Goal: Task Accomplishment & Management: Use online tool/utility

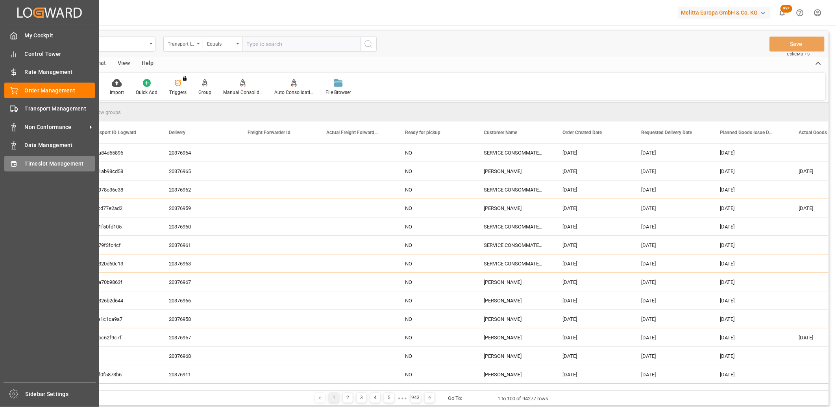
click at [16, 167] on div "Timeslot Management Timeslot Management" at bounding box center [49, 163] width 90 height 15
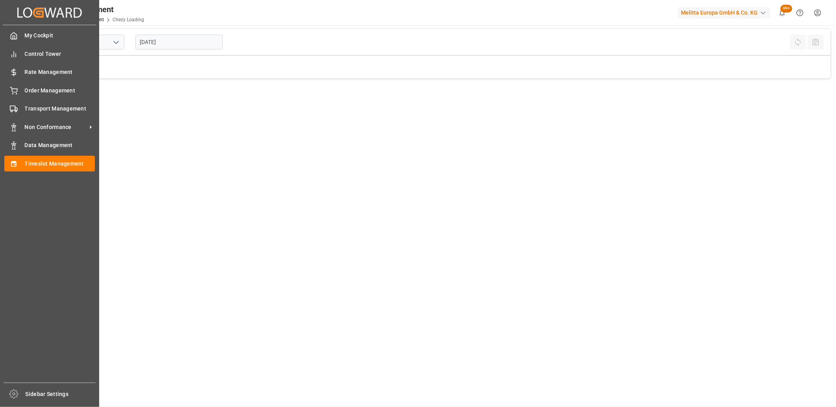
type input "Chezy Loading"
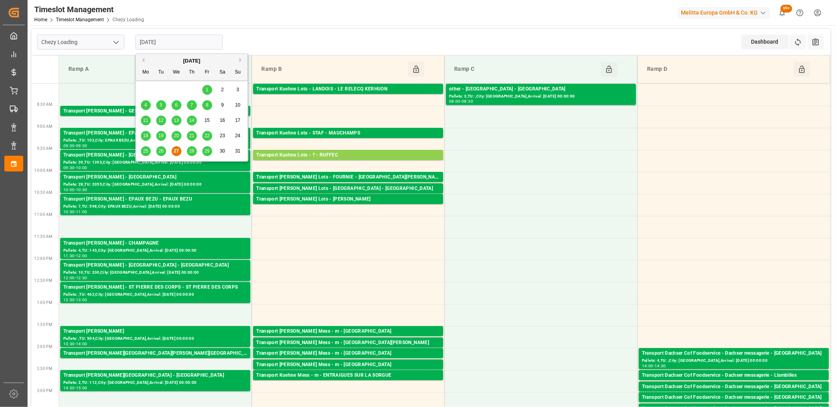
click at [201, 48] on input "[DATE]" at bounding box center [178, 42] width 87 height 15
click at [192, 153] on span "28" at bounding box center [191, 151] width 5 height 6
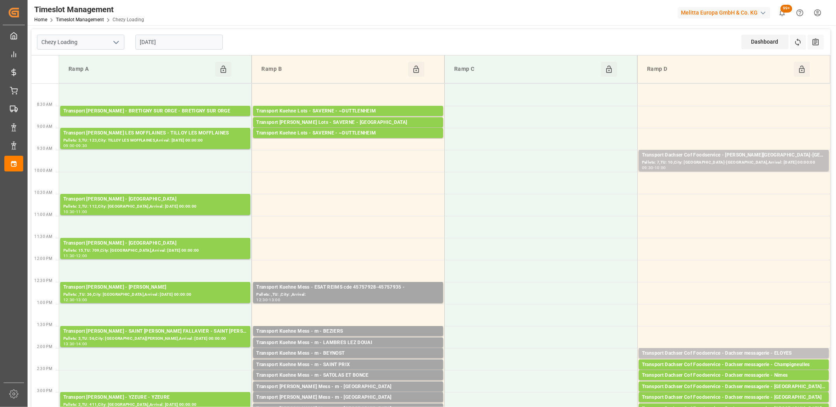
click at [210, 41] on input "[DATE]" at bounding box center [178, 42] width 87 height 15
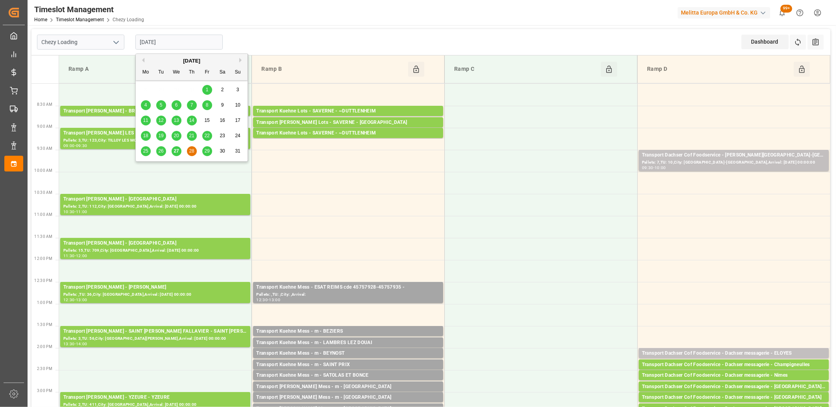
click at [211, 152] on div "29" at bounding box center [207, 151] width 10 height 9
type input "[DATE]"
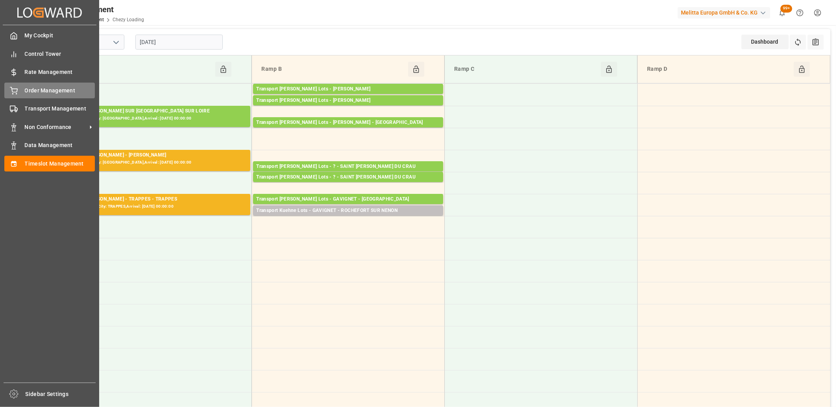
click at [20, 93] on div "Order Management Order Management" at bounding box center [49, 90] width 90 height 15
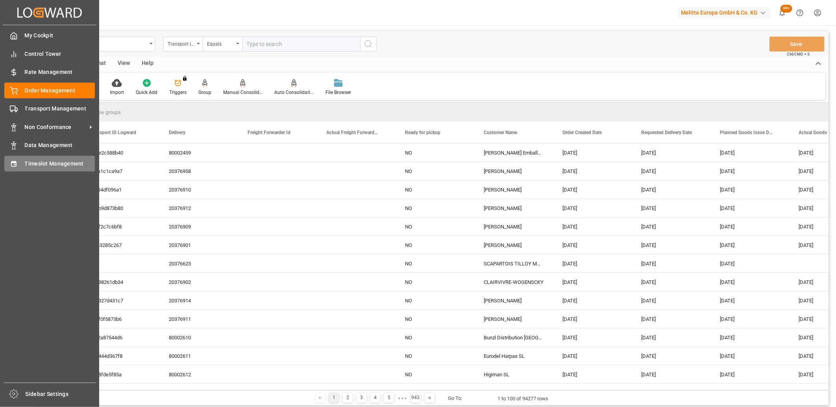
click at [18, 162] on div "Timeslot Management Timeslot Management" at bounding box center [49, 163] width 90 height 15
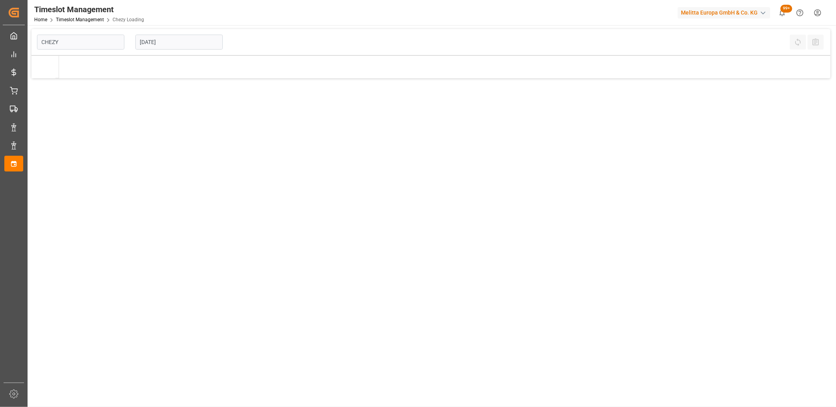
type input "Chezy Loading"
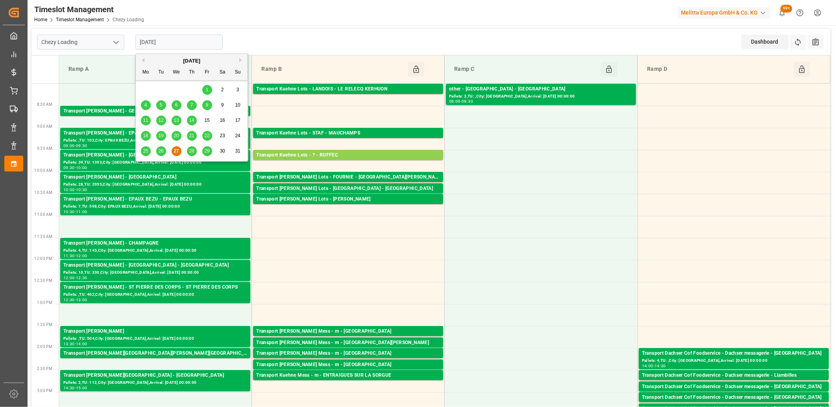
click at [186, 40] on input "[DATE]" at bounding box center [178, 42] width 87 height 15
click at [191, 150] on span "28" at bounding box center [191, 151] width 5 height 6
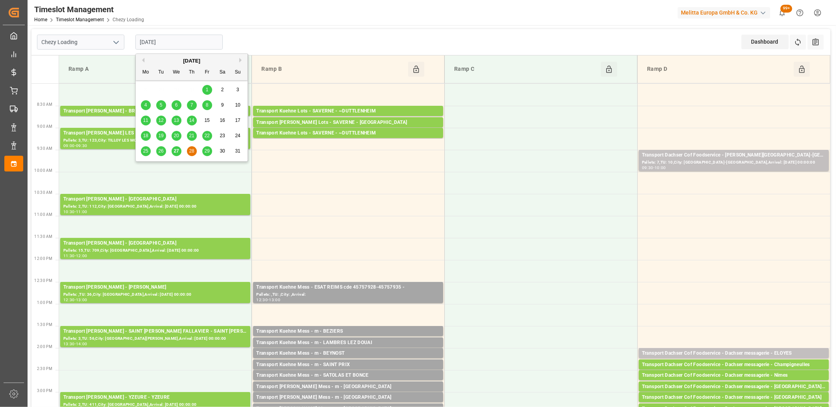
click at [201, 38] on input "[DATE]" at bounding box center [178, 42] width 87 height 15
click at [175, 152] on span "27" at bounding box center [175, 151] width 5 height 6
type input "[DATE]"
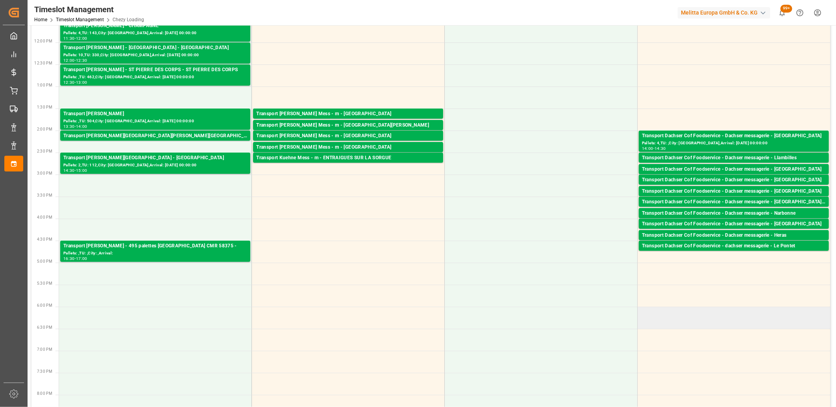
scroll to position [218, 0]
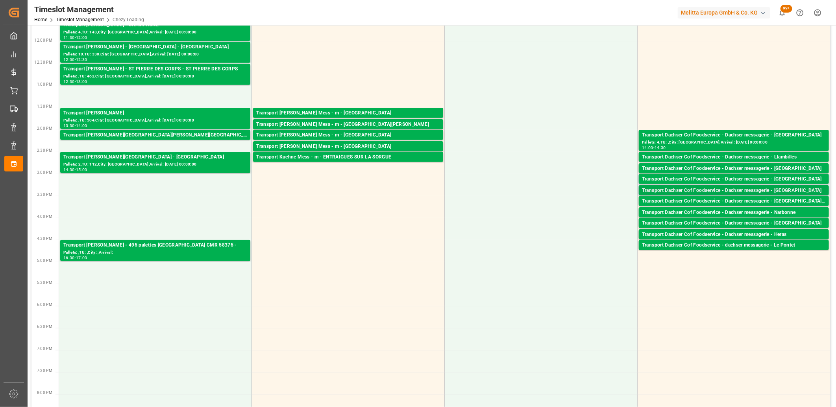
click at [706, 190] on div "Transport Dachser Cof Foodservice - Dachser messagerie - [GEOGRAPHIC_DATA]" at bounding box center [734, 191] width 184 height 8
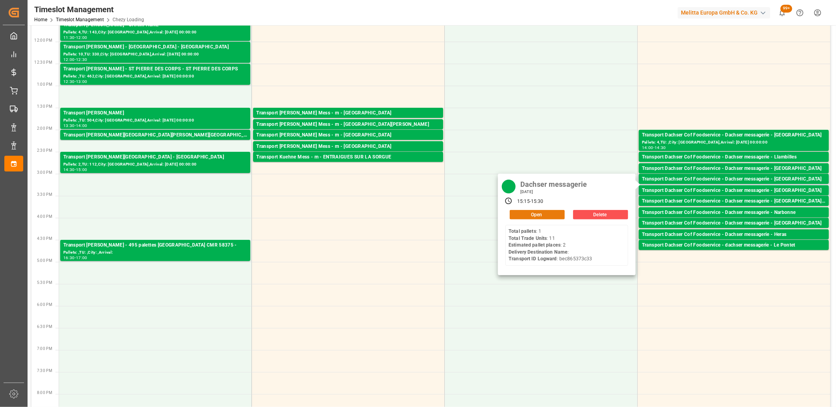
click at [544, 216] on button "Open" at bounding box center [536, 214] width 55 height 9
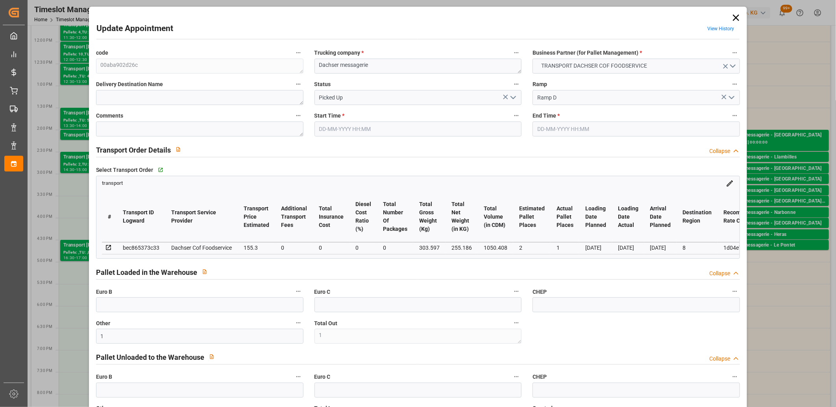
type input "27-08-2025 15:15"
type input "27-08-2025 15:30"
type input "26-08-2025 12:01"
type input "26-08-2025 11:35"
type input "[DATE]"
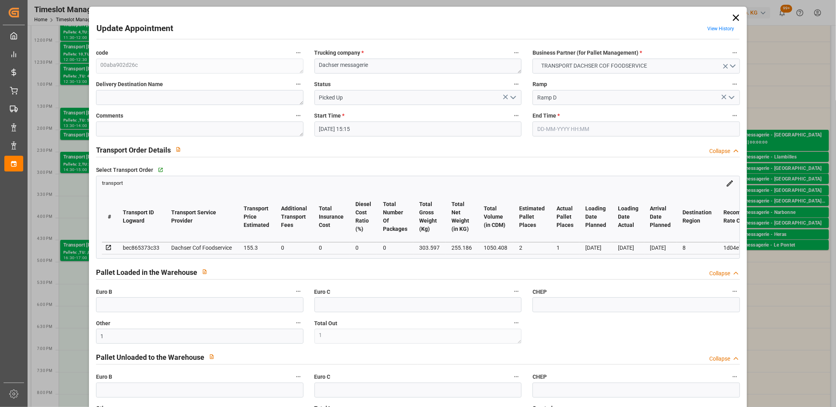
type input "[DATE]"
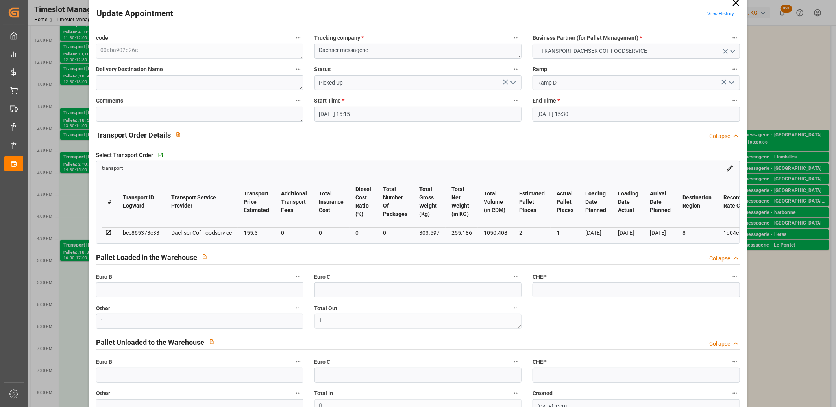
scroll to position [0, 0]
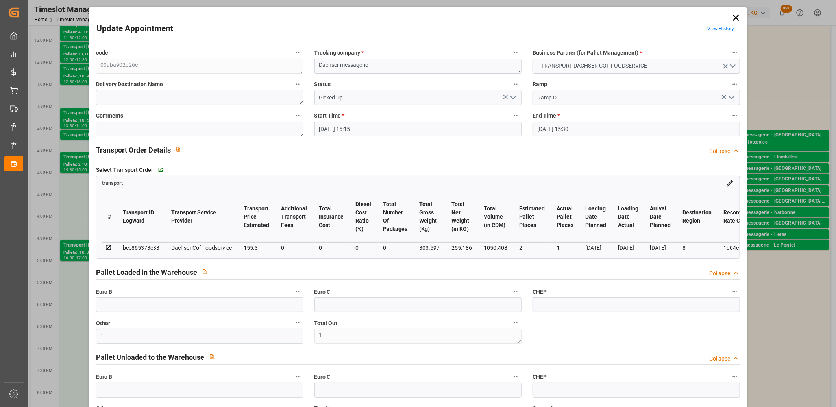
click at [144, 245] on div "bec865373c33" at bounding box center [141, 247] width 37 height 9
click at [142, 247] on div "bec865373c33" at bounding box center [141, 247] width 37 height 9
copy div "bec865373c33"
click at [733, 17] on icon at bounding box center [736, 18] width 6 height 6
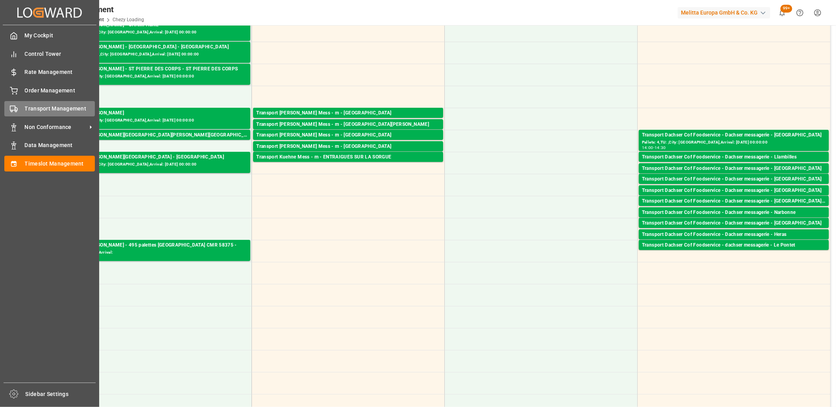
click at [21, 107] on div "Transport Management Transport Management" at bounding box center [49, 108] width 90 height 15
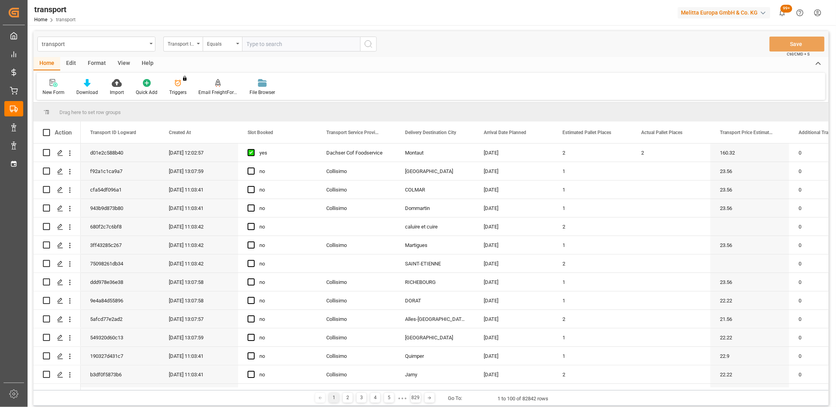
click at [285, 46] on input "text" at bounding box center [301, 44] width 118 height 15
type input "bec865373c33"
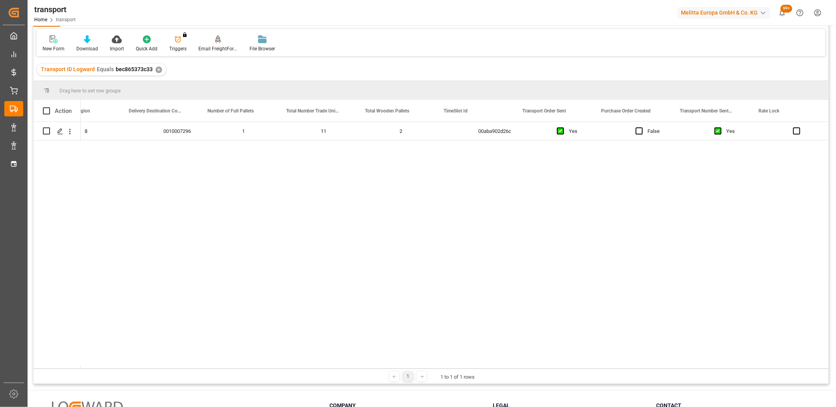
scroll to position [0, 1863]
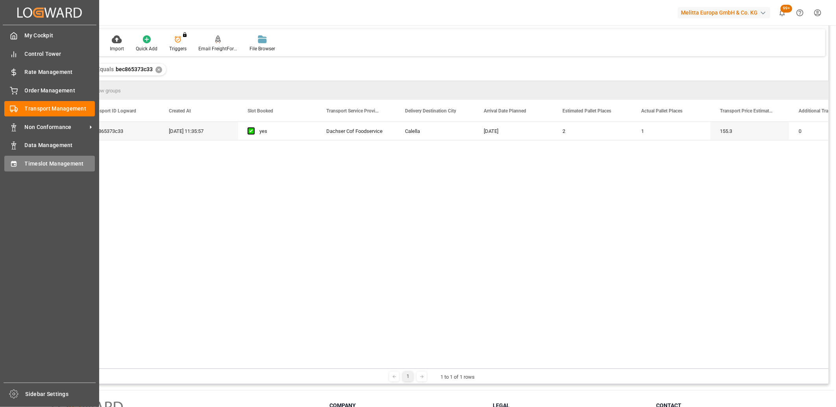
click at [19, 169] on div "Timeslot Management Timeslot Management" at bounding box center [49, 163] width 90 height 15
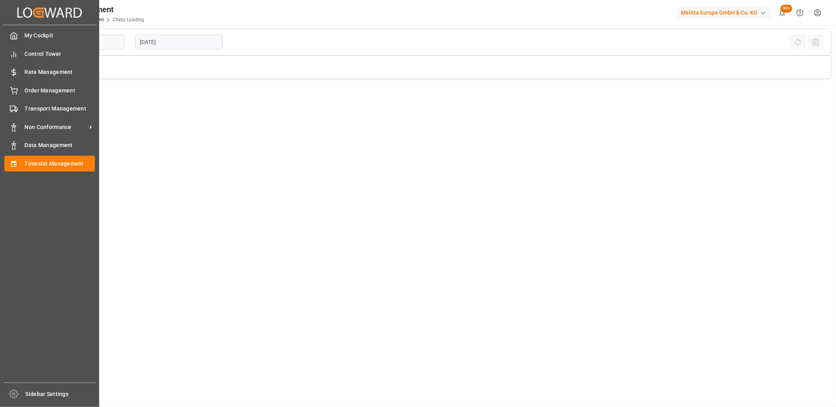
type input "Chezy Loading"
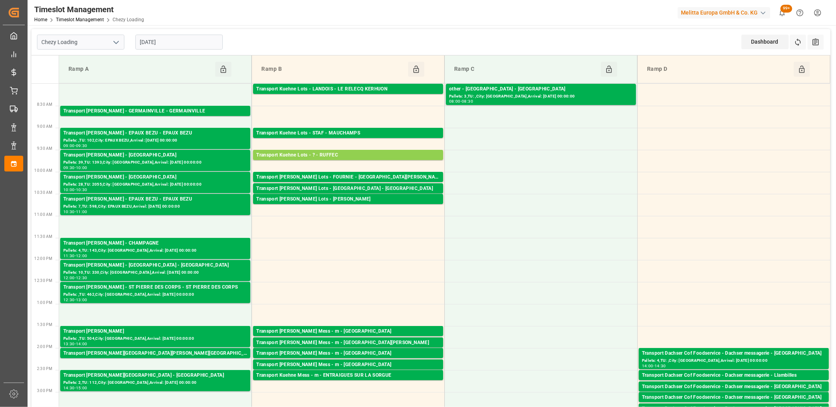
click at [203, 46] on input "[DATE]" at bounding box center [178, 42] width 87 height 15
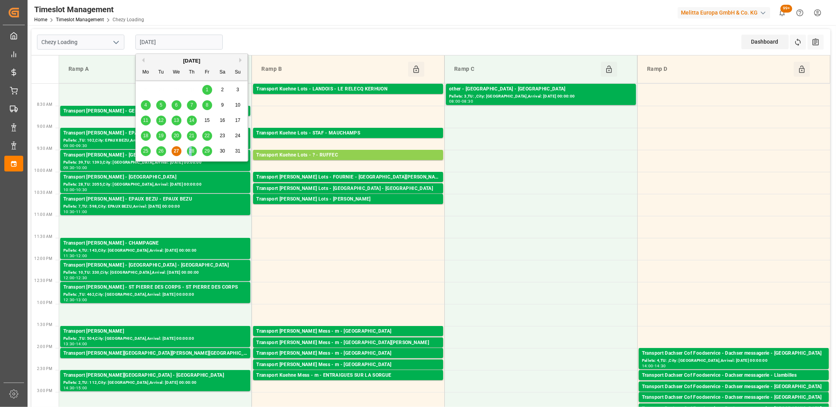
click at [190, 150] on span "28" at bounding box center [191, 151] width 5 height 6
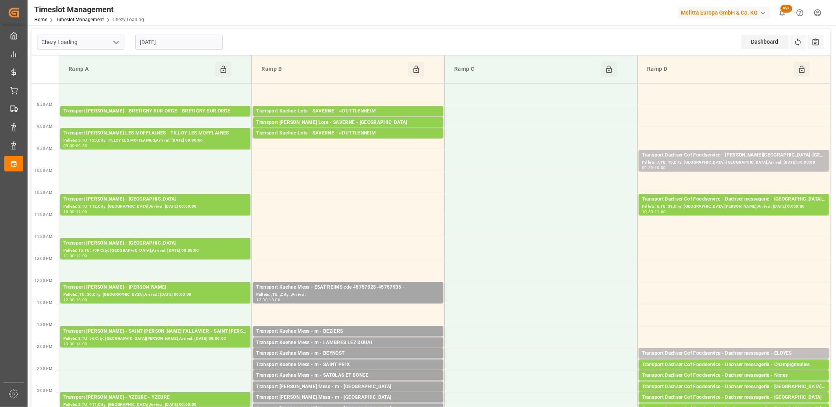
drag, startPoint x: 190, startPoint y: 37, endPoint x: 190, endPoint y: 43, distance: 5.9
click at [190, 37] on input "[DATE]" at bounding box center [178, 42] width 87 height 15
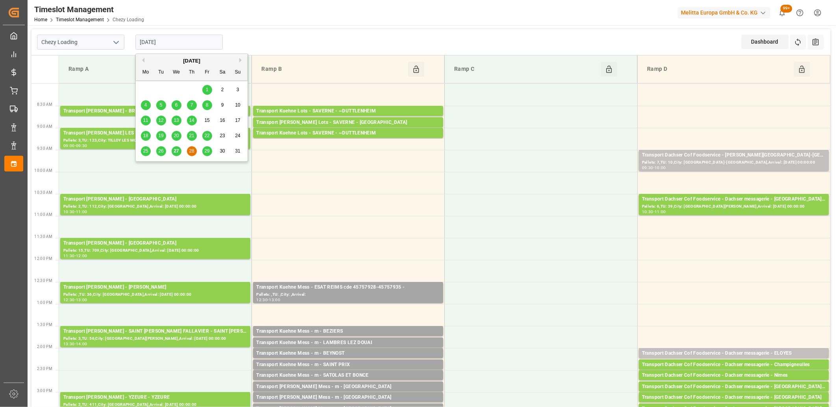
click at [176, 153] on span "27" at bounding box center [175, 151] width 5 height 6
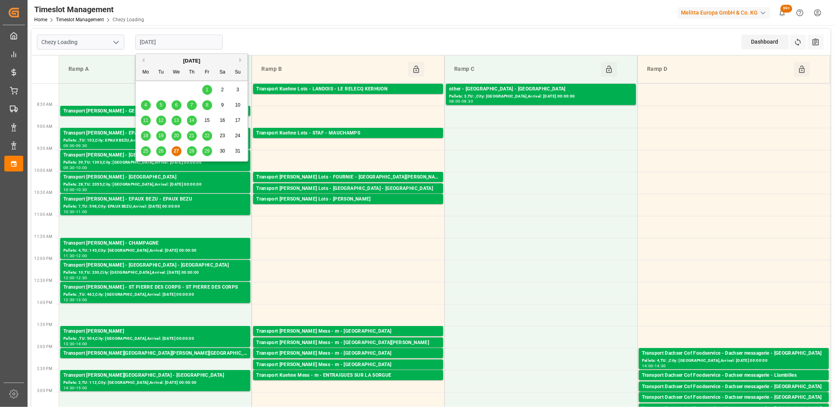
click at [196, 40] on input "[DATE]" at bounding box center [178, 42] width 87 height 15
click at [191, 150] on span "28" at bounding box center [191, 151] width 5 height 6
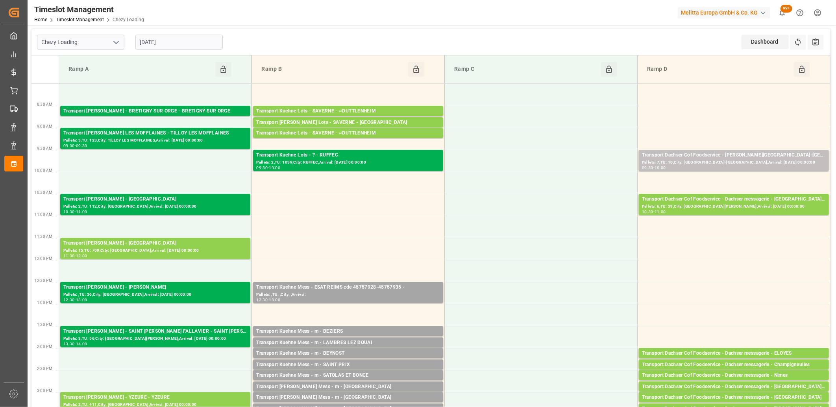
click at [201, 43] on input "[DATE]" at bounding box center [178, 42] width 87 height 15
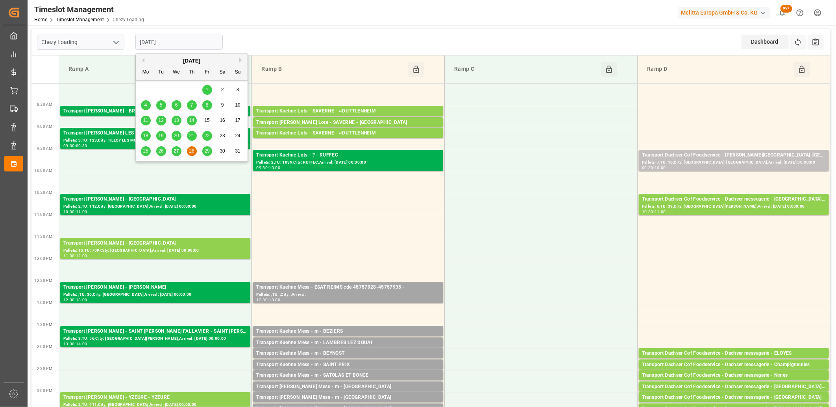
click at [209, 151] on span "29" at bounding box center [206, 151] width 5 height 6
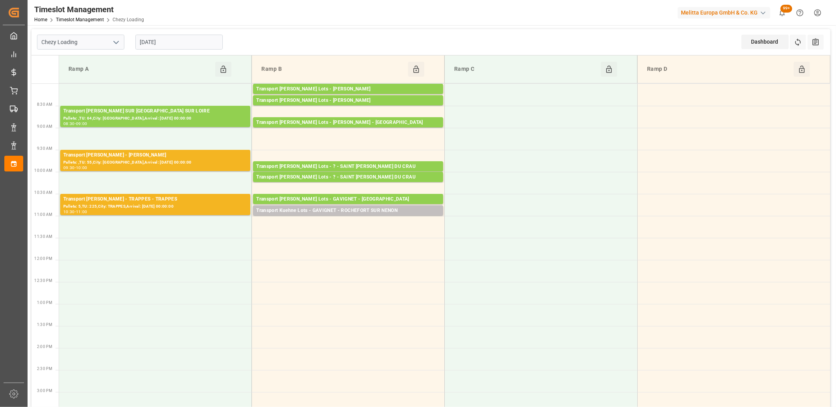
click at [204, 48] on input "[DATE]" at bounding box center [178, 42] width 87 height 15
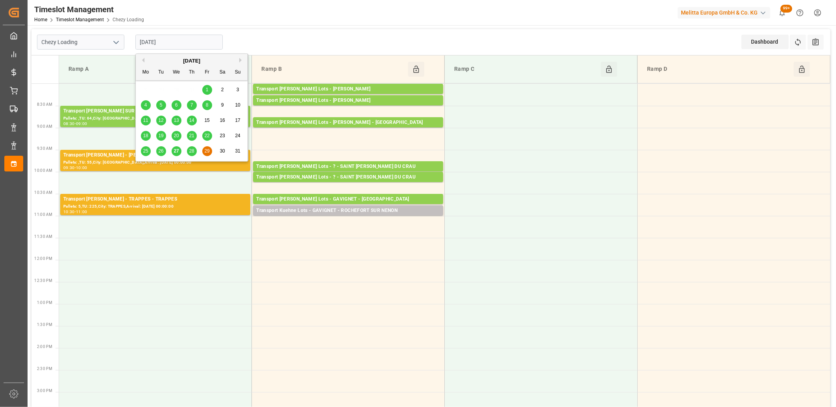
click at [240, 61] on button "Next Month" at bounding box center [241, 60] width 5 height 5
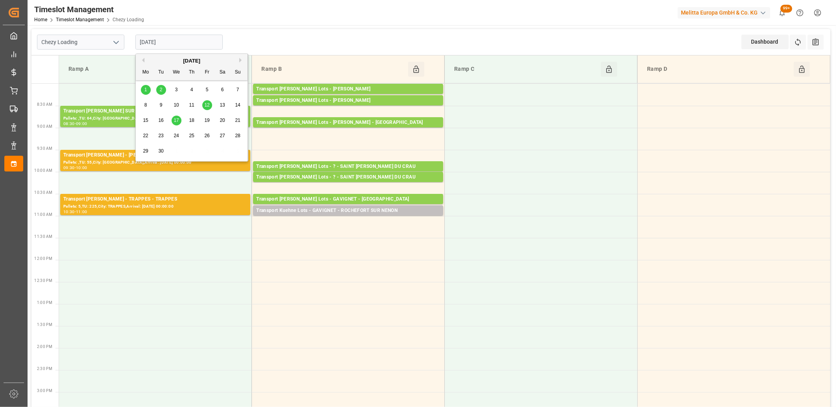
click at [148, 91] on div "1" at bounding box center [146, 89] width 10 height 9
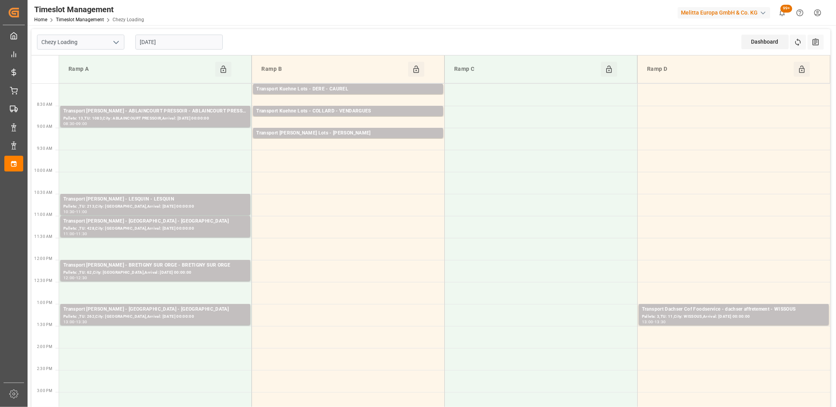
click at [175, 39] on input "[DATE]" at bounding box center [178, 42] width 87 height 15
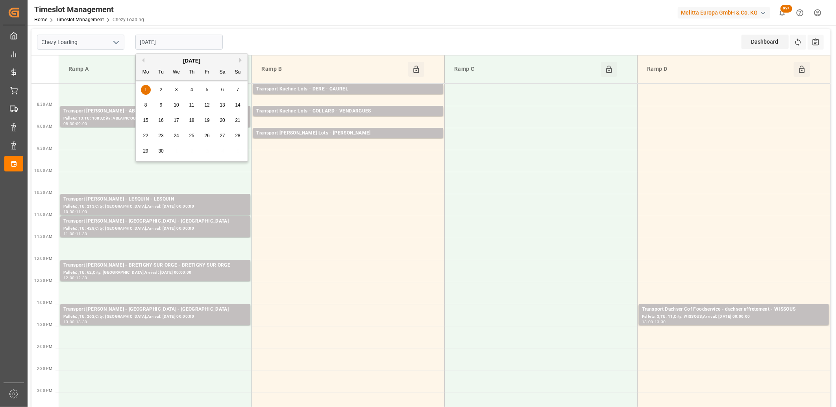
click at [159, 94] on div "2" at bounding box center [161, 89] width 10 height 9
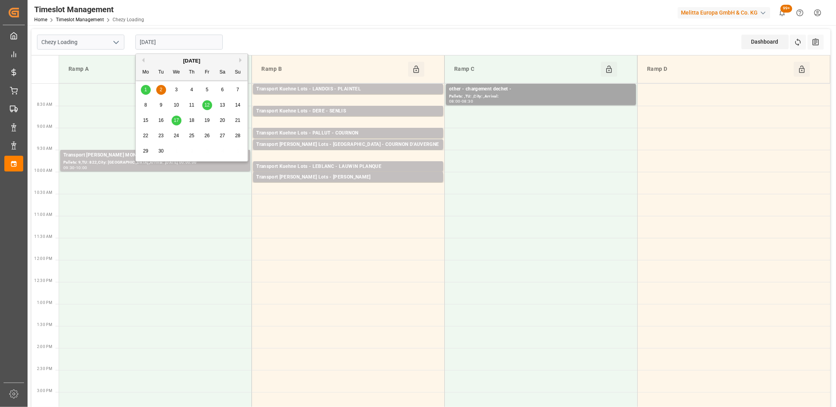
click at [190, 40] on input "[DATE]" at bounding box center [178, 42] width 87 height 15
click at [146, 89] on span "1" at bounding box center [145, 90] width 3 height 6
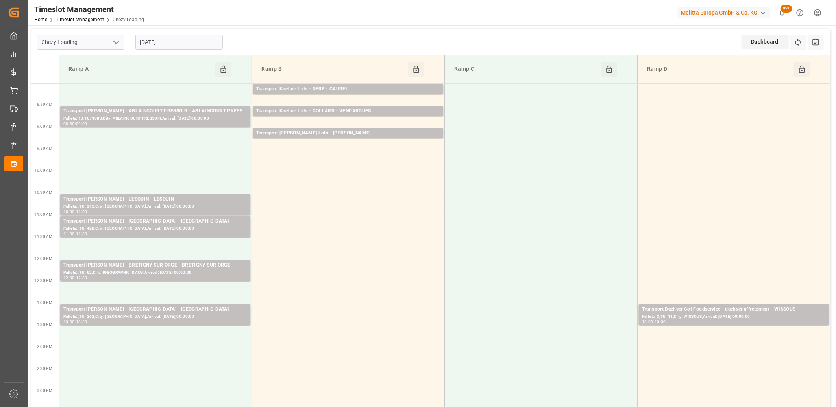
click at [189, 42] on input "[DATE]" at bounding box center [178, 42] width 87 height 15
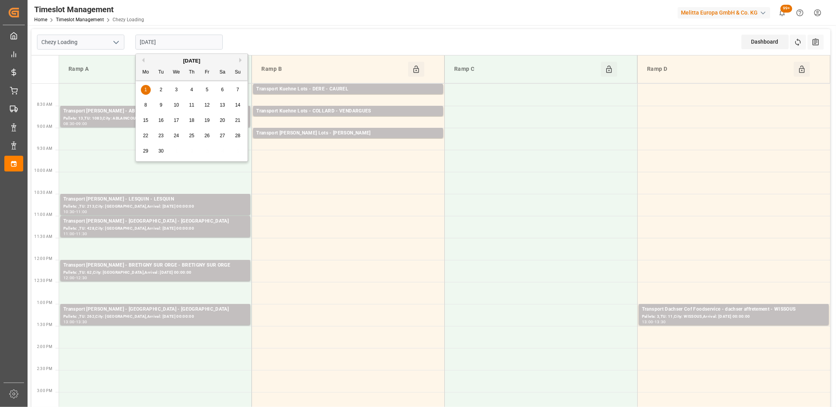
click at [142, 60] on button "Previous Month" at bounding box center [142, 60] width 5 height 5
click at [192, 151] on span "28" at bounding box center [191, 151] width 5 height 6
type input "[DATE]"
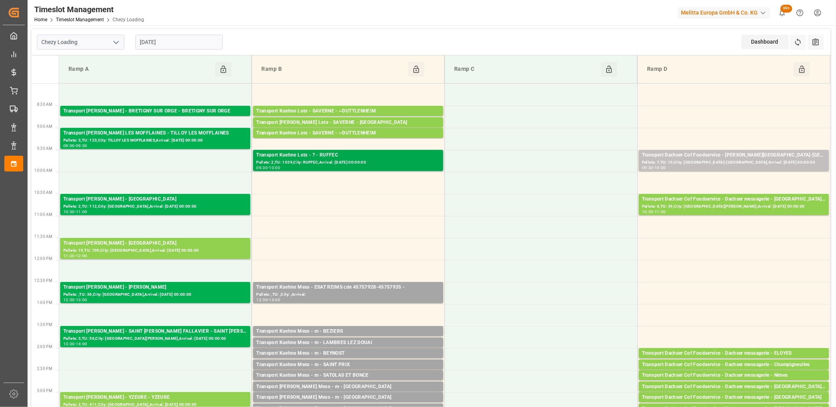
click at [297, 155] on div "Transport Kuehne Lots - ? - RUFFEC" at bounding box center [348, 155] width 184 height 8
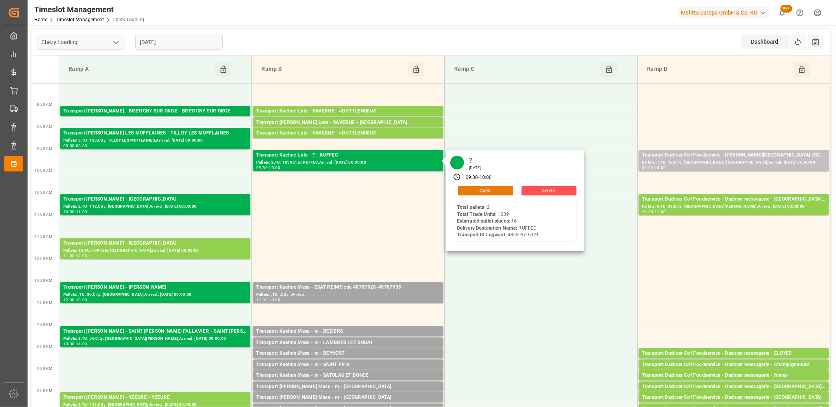
click at [482, 192] on button "Open" at bounding box center [485, 190] width 55 height 9
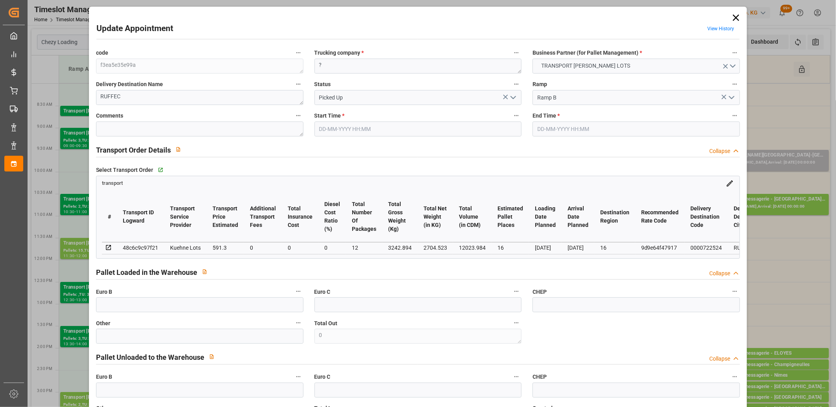
type input "28-08-2025 09:30"
type input "28-08-2025 10:00"
type input "21-08-2025 13:26"
type input "21-08-2025 11:59"
type input "[DATE]"
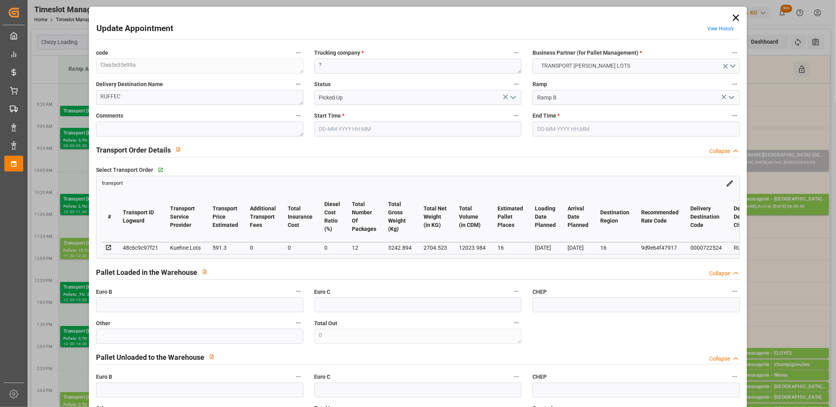
type input "[DATE]"
click at [730, 18] on icon at bounding box center [735, 17] width 11 height 11
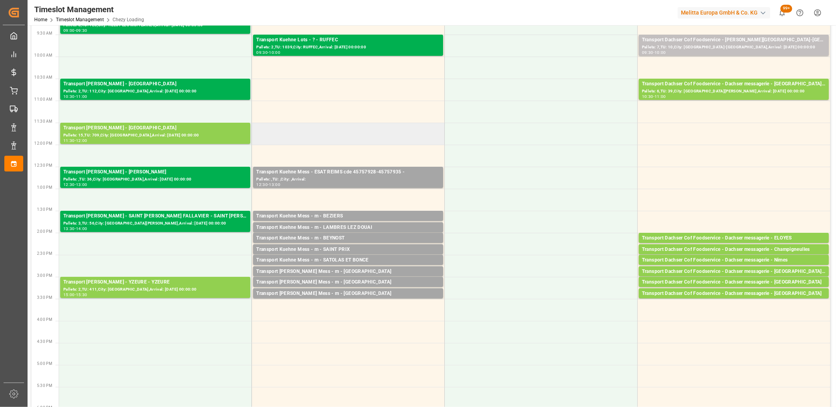
scroll to position [131, 0]
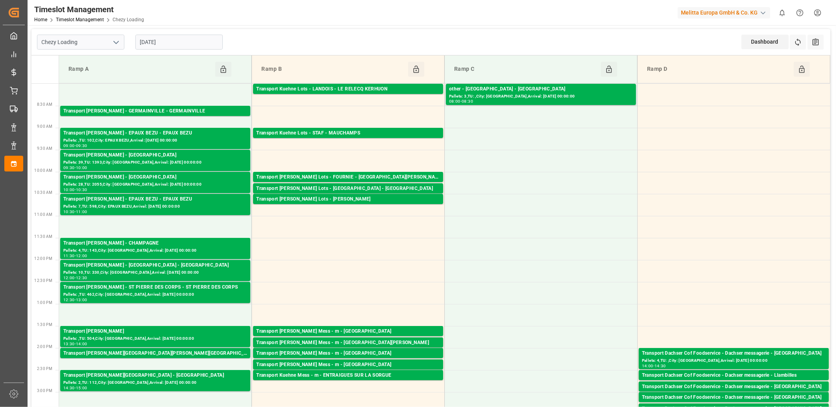
click at [186, 44] on input "[DATE]" at bounding box center [178, 42] width 87 height 15
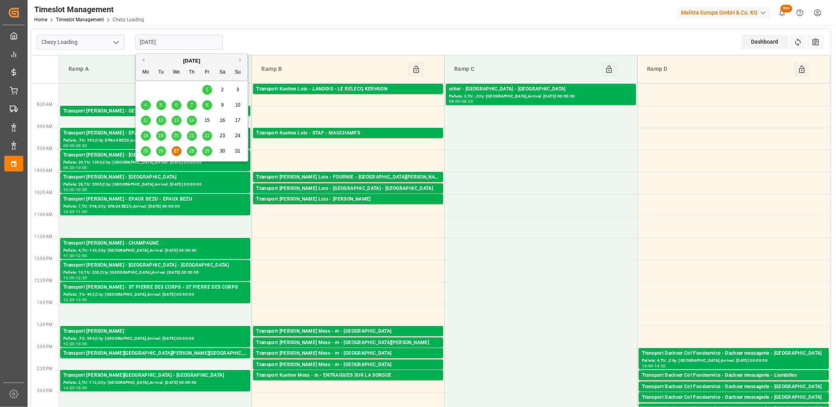
click at [190, 152] on span "28" at bounding box center [191, 151] width 5 height 6
type input "[DATE]"
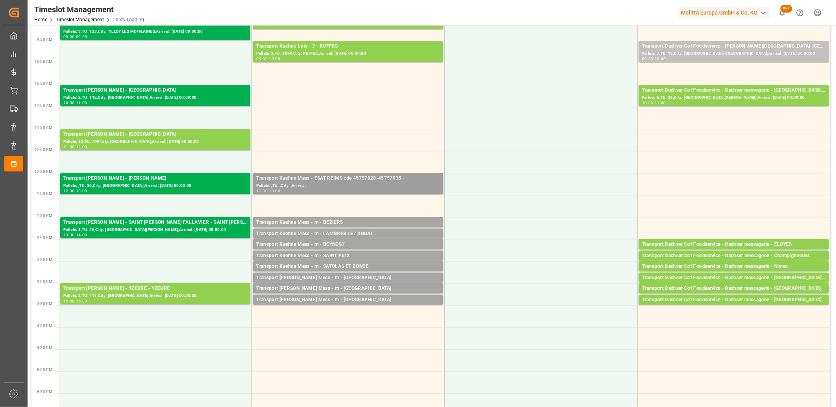
scroll to position [131, 0]
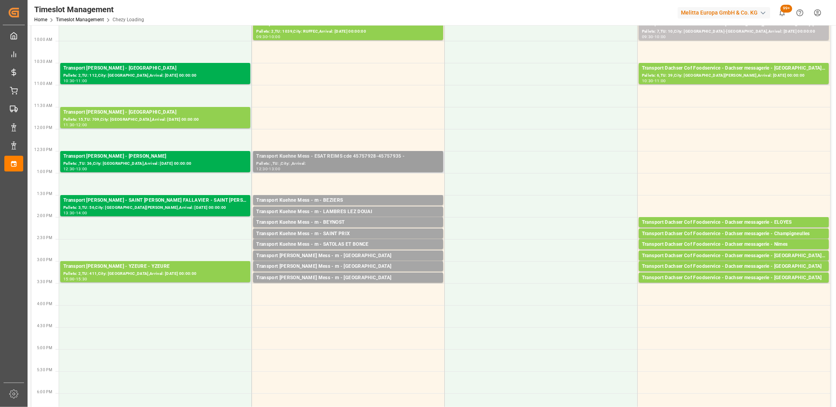
click at [316, 168] on div "12:30 - 13:00" at bounding box center [348, 169] width 184 height 4
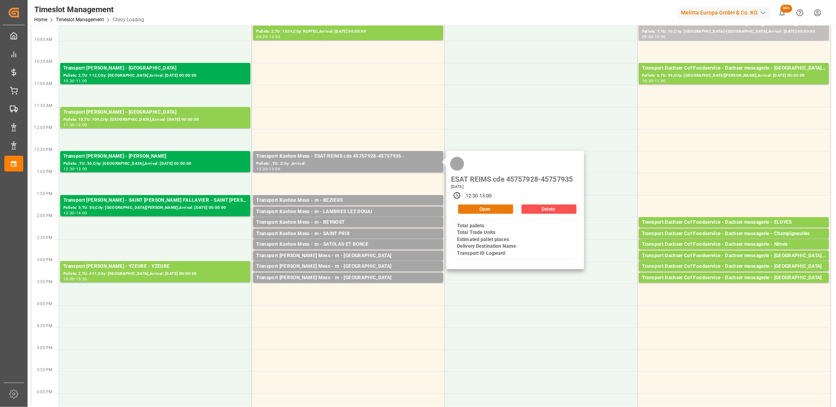
click at [478, 207] on button "Open" at bounding box center [485, 209] width 55 height 9
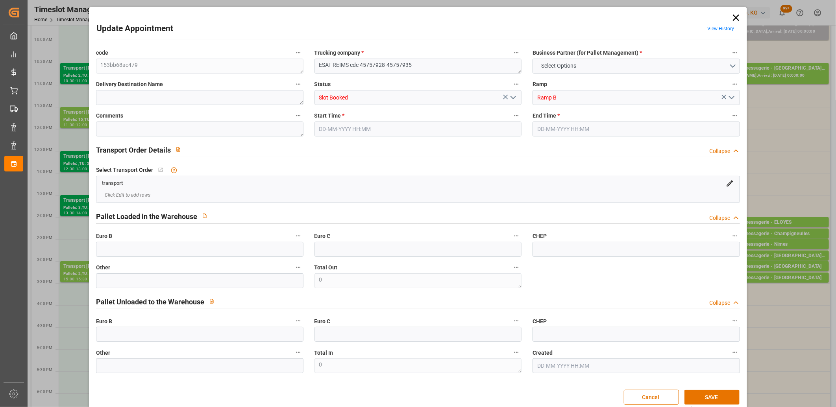
type input "0"
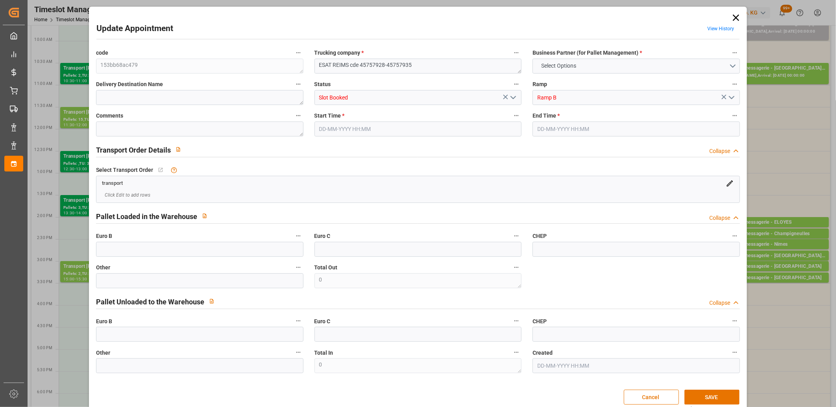
type input "0"
type input "[DATE] 12:30"
type input "[DATE] 13:00"
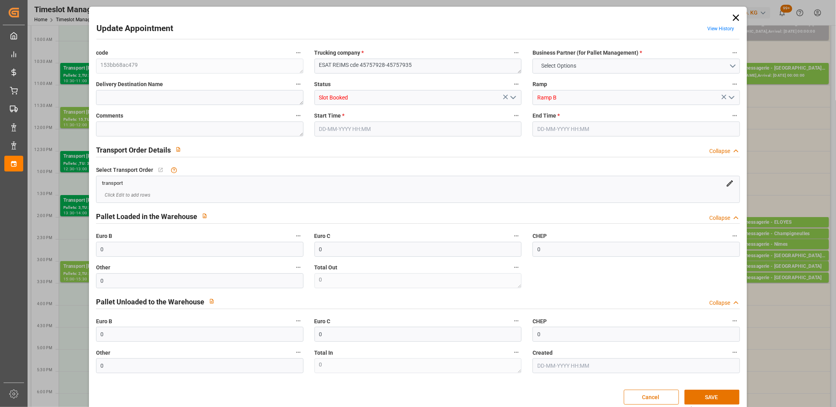
type input "[DATE] 08:43"
click at [513, 97] on polyline "open menu" at bounding box center [513, 97] width 5 height 2
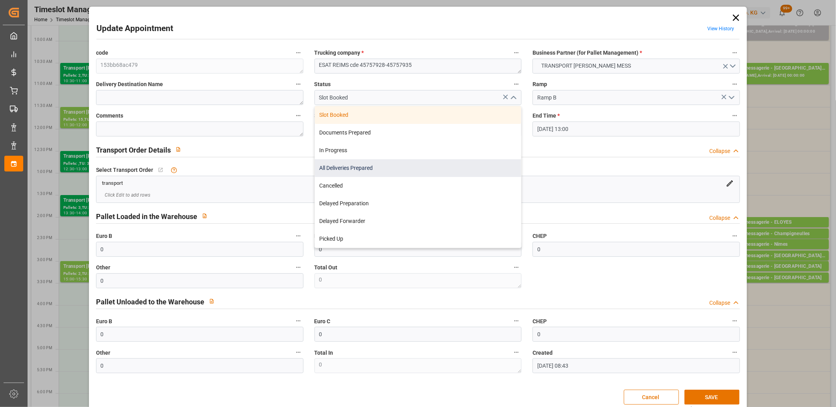
click at [459, 162] on div "All Deliveries Prepared" at bounding box center [418, 168] width 207 height 18
type input "All Deliveries Prepared"
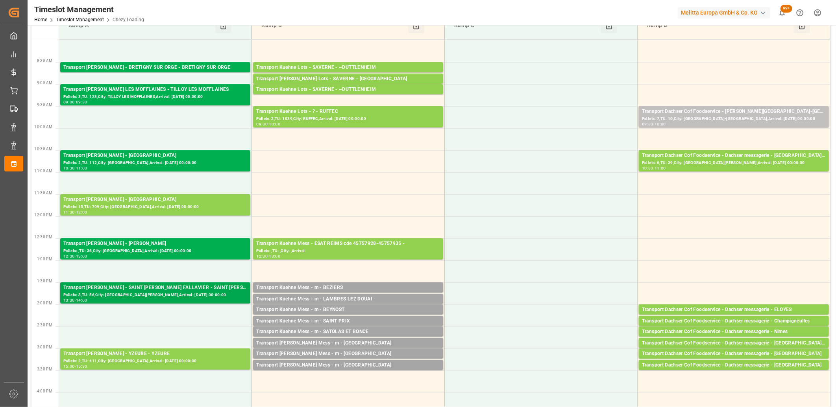
scroll to position [0, 0]
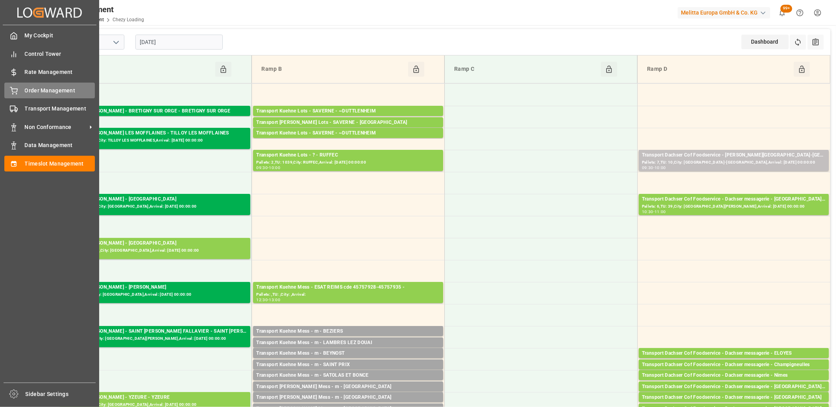
click at [11, 90] on icon at bounding box center [14, 91] width 8 height 8
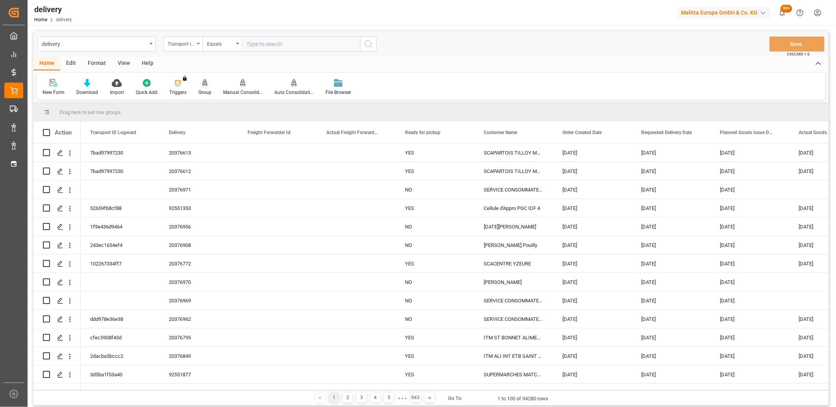
click at [202, 83] on icon at bounding box center [205, 83] width 6 height 8
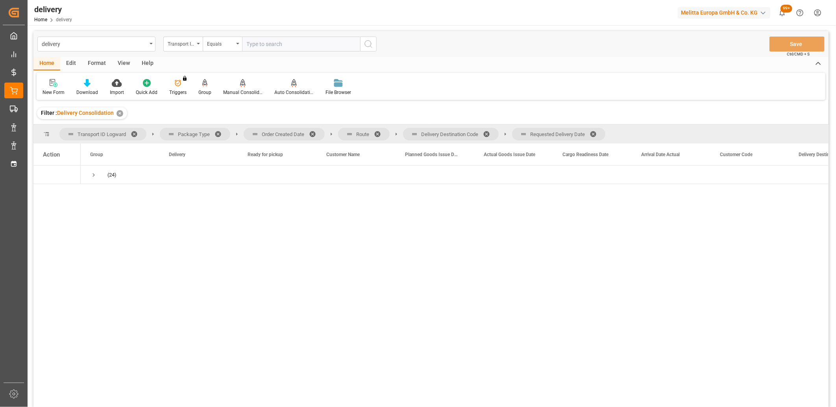
click at [596, 134] on span at bounding box center [595, 134] width 13 height 7
click at [488, 132] on span at bounding box center [489, 134] width 13 height 7
click at [379, 133] on span at bounding box center [380, 134] width 13 height 7
click at [314, 133] on span at bounding box center [315, 134] width 13 height 7
click at [94, 176] on span "Press SPACE to select this row." at bounding box center [93, 175] width 7 height 7
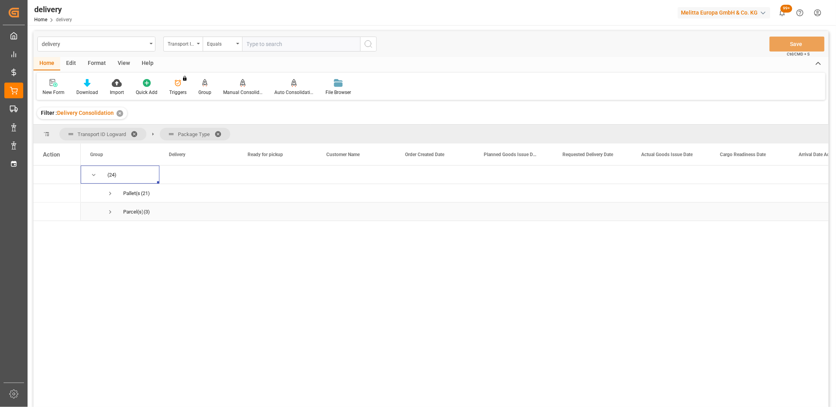
click at [109, 210] on span "Press SPACE to select this row." at bounding box center [110, 212] width 7 height 7
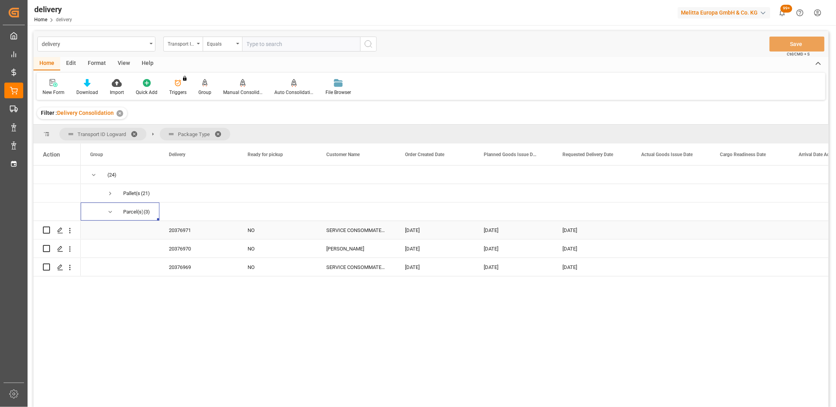
click at [44, 231] on input "Press Space to toggle row selection (unchecked)" at bounding box center [46, 230] width 7 height 7
checkbox input "true"
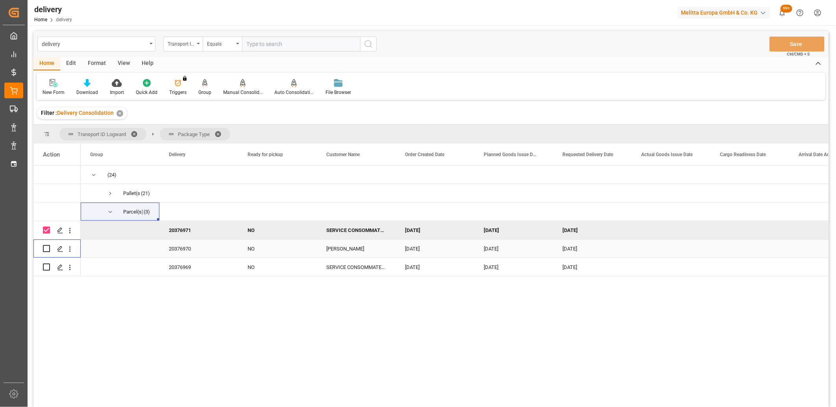
click at [46, 245] on input "Press Space to toggle row selection (unchecked)" at bounding box center [46, 248] width 7 height 7
checkbox input "true"
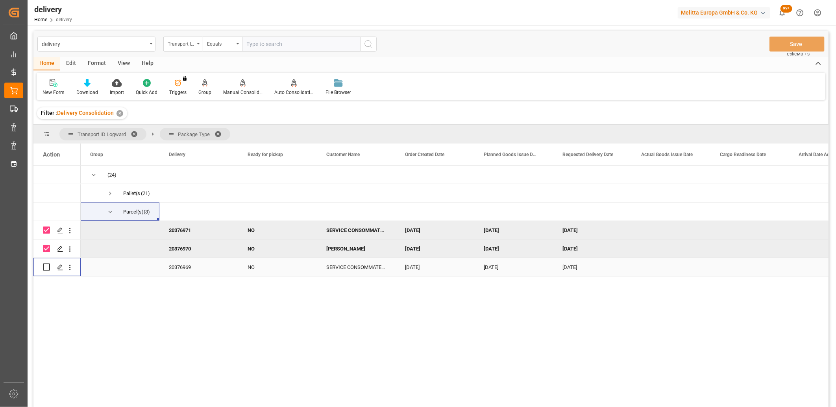
click at [47, 265] on input "Press Space to toggle row selection (unchecked)" at bounding box center [46, 267] width 7 height 7
checkbox input "true"
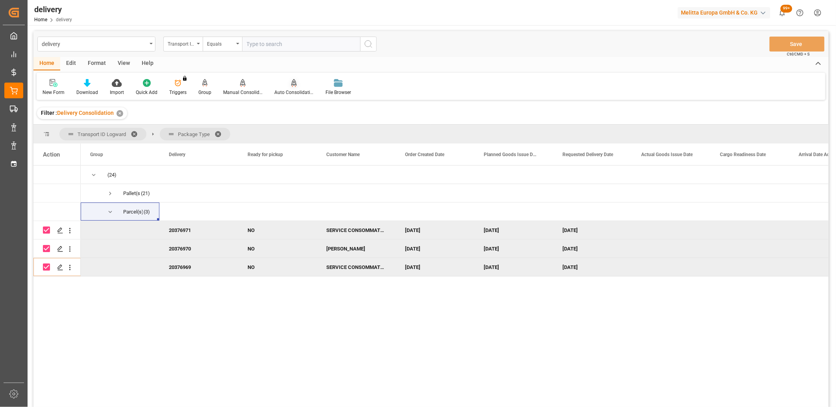
click at [294, 92] on div "Auto Consolidation" at bounding box center [293, 92] width 39 height 7
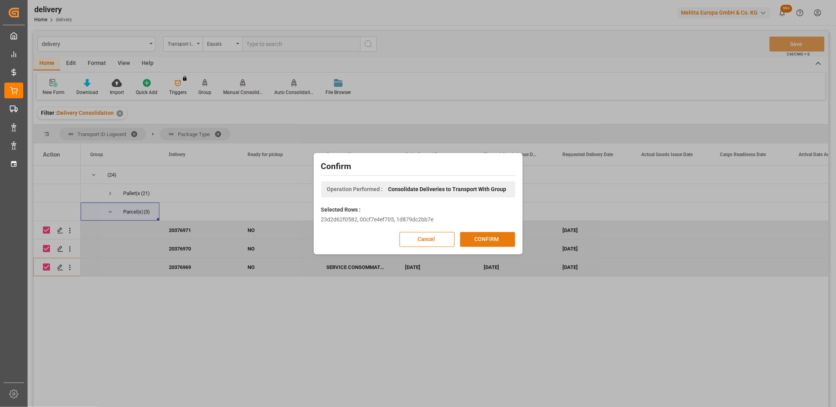
click at [469, 243] on button "CONFIRM" at bounding box center [487, 239] width 55 height 15
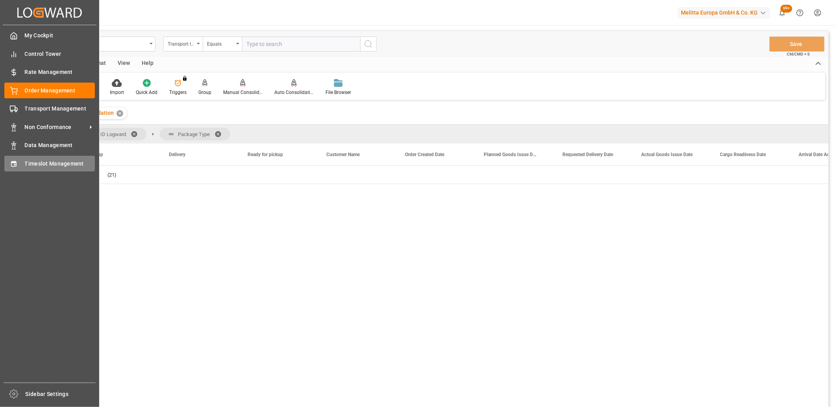
click at [10, 162] on icon at bounding box center [14, 164] width 8 height 8
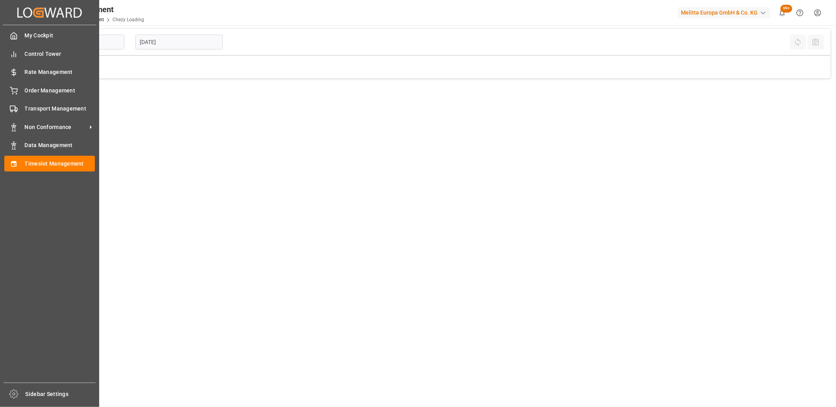
type input "Chezy Loading"
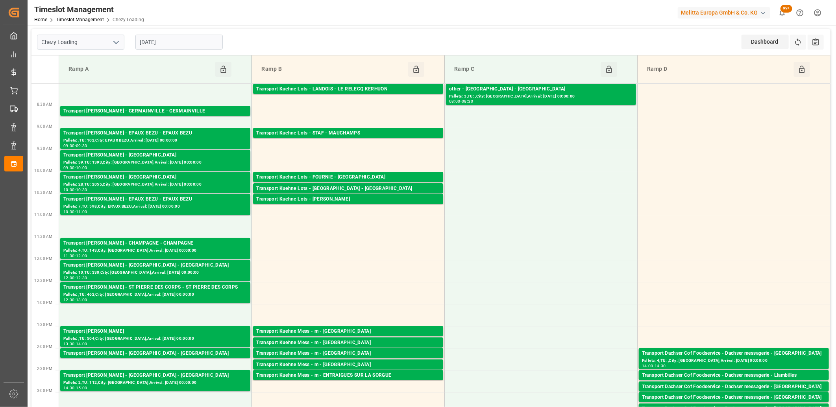
click at [177, 44] on input "[DATE]" at bounding box center [178, 42] width 87 height 15
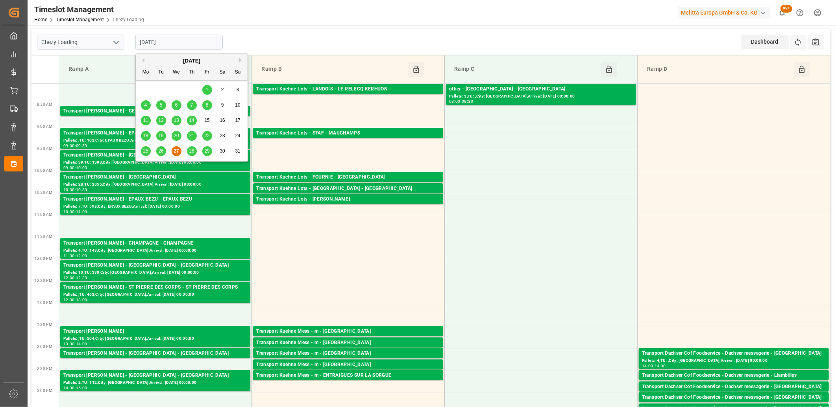
click at [188, 153] on div "28" at bounding box center [192, 151] width 10 height 9
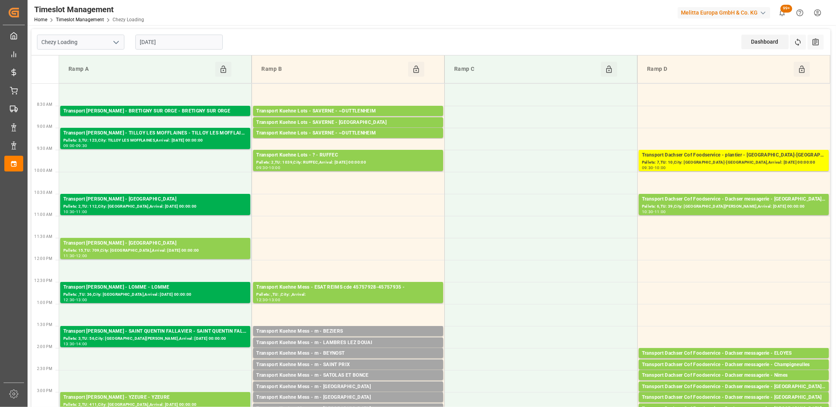
click at [194, 39] on input "[DATE]" at bounding box center [178, 42] width 87 height 15
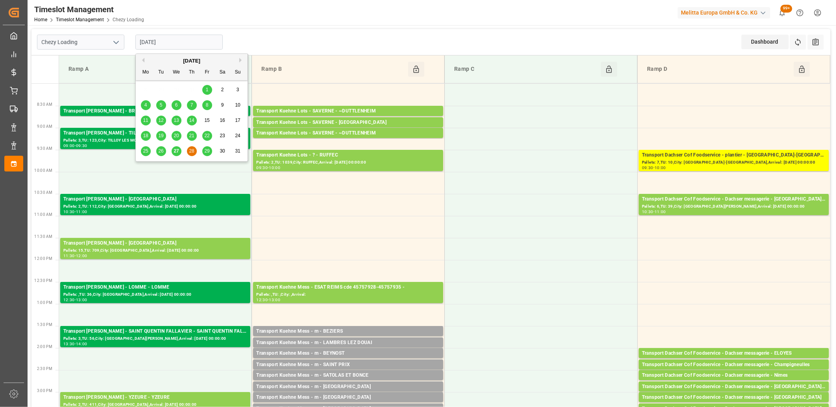
click at [207, 151] on span "29" at bounding box center [206, 151] width 5 height 6
type input "[DATE]"
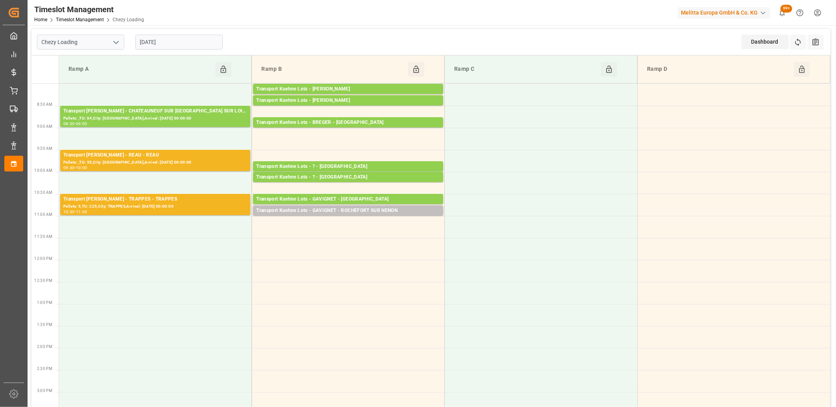
click at [188, 40] on input "[DATE]" at bounding box center [178, 42] width 87 height 15
